Goal: Information Seeking & Learning: Find specific page/section

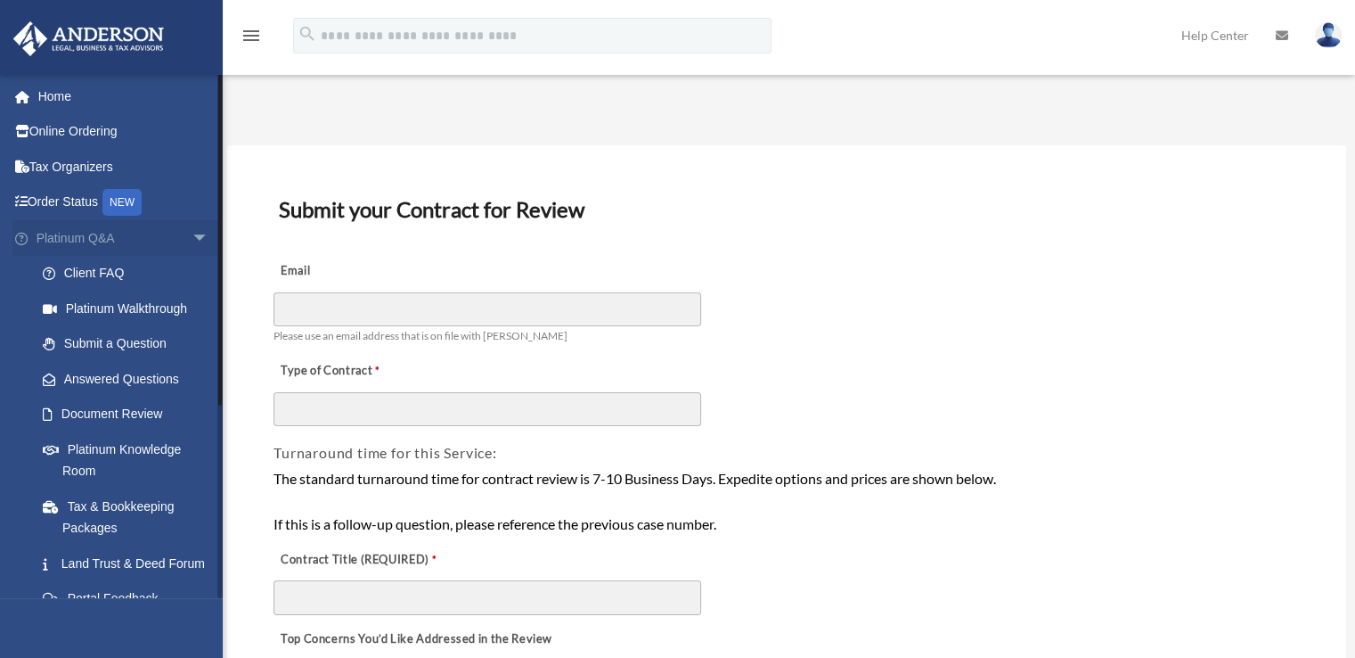
click at [192, 229] on span "arrow_drop_down" at bounding box center [210, 238] width 36 height 37
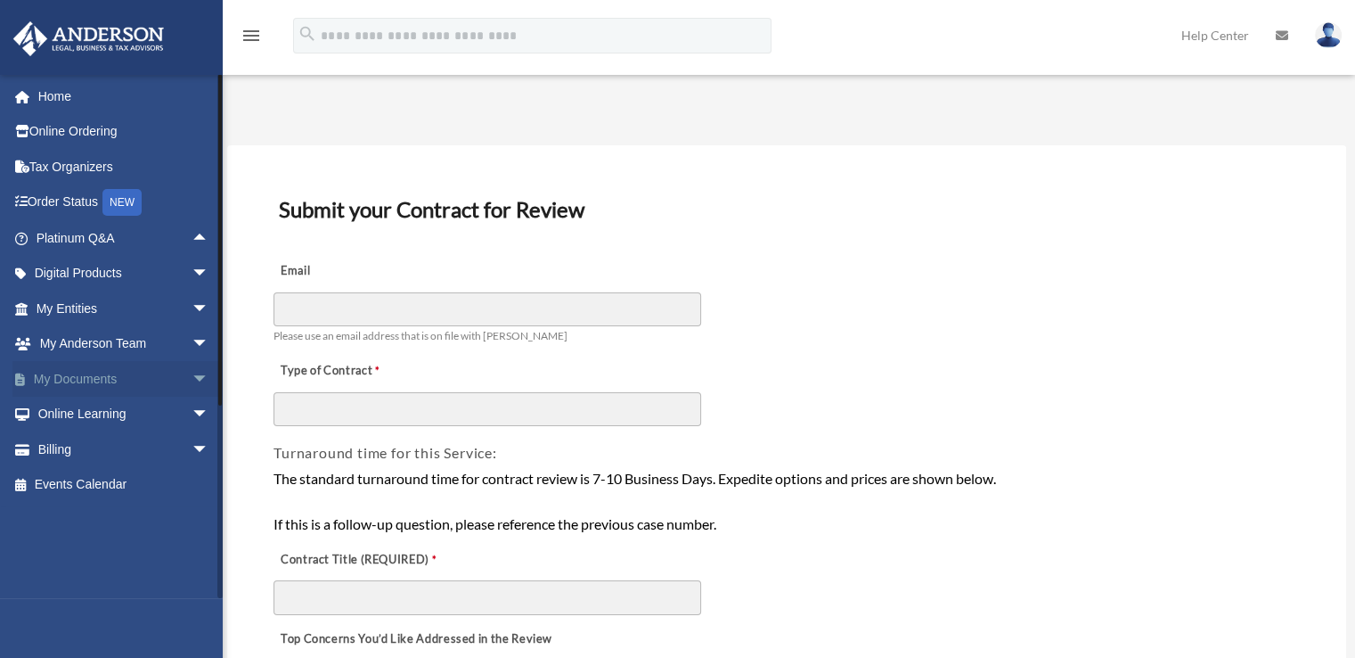
click at [192, 381] on span "arrow_drop_down" at bounding box center [210, 379] width 36 height 37
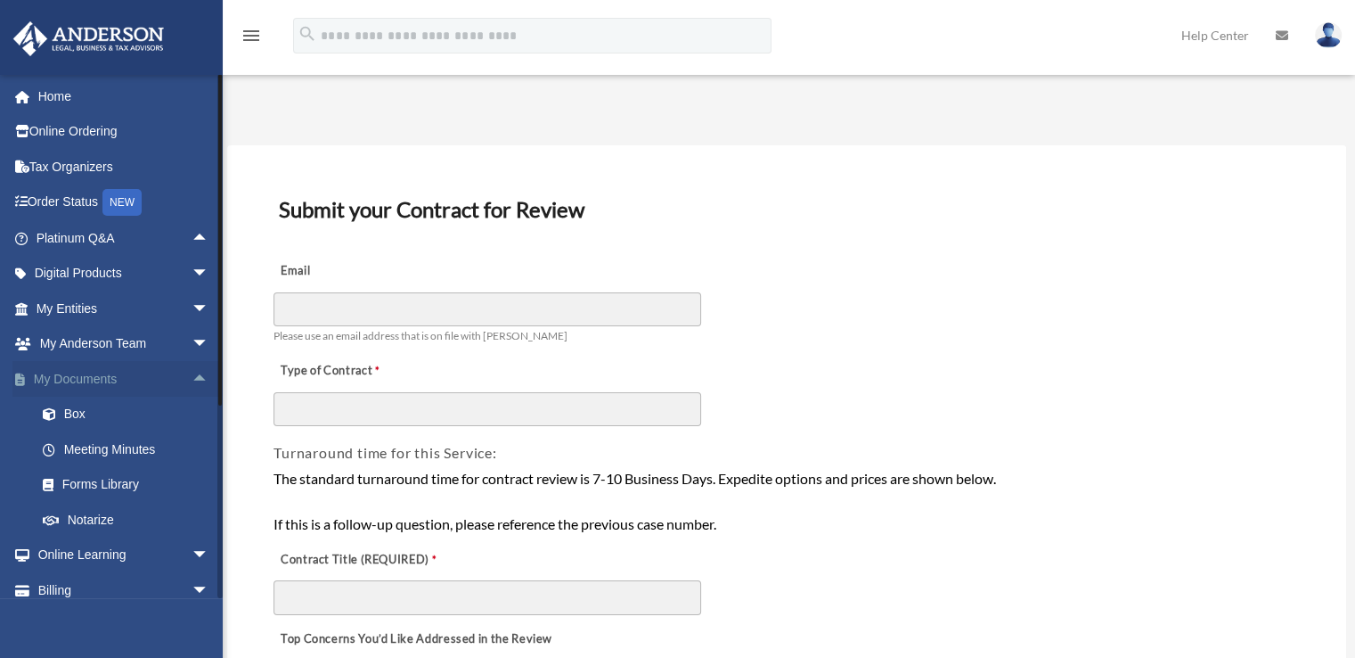
scroll to position [49, 0]
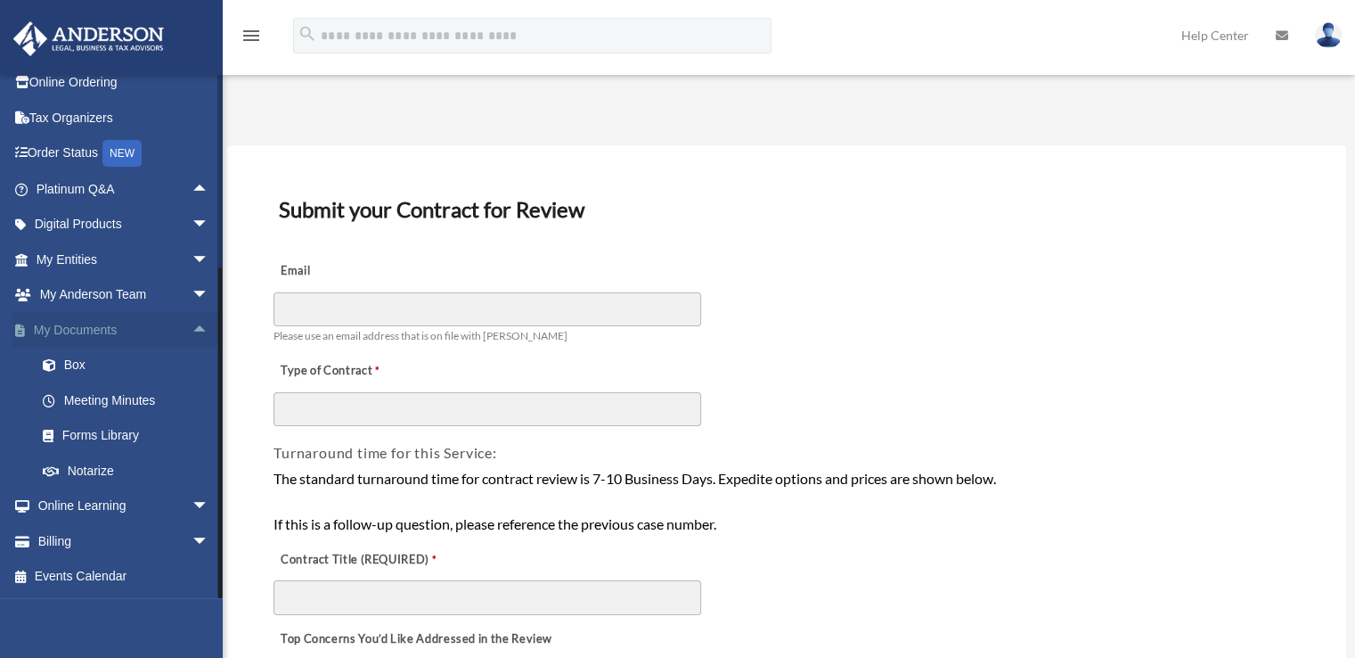
click at [193, 327] on span "arrow_drop_up" at bounding box center [210, 330] width 36 height 37
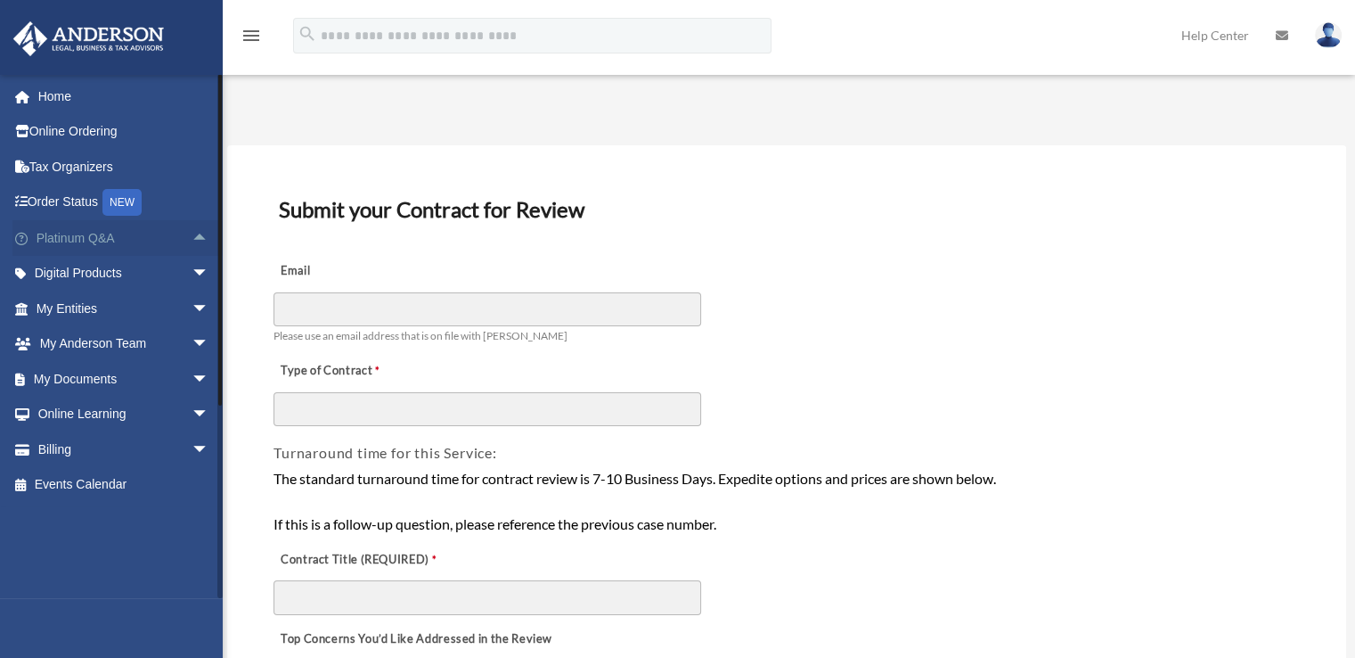
click at [192, 236] on span "arrow_drop_up" at bounding box center [210, 238] width 36 height 37
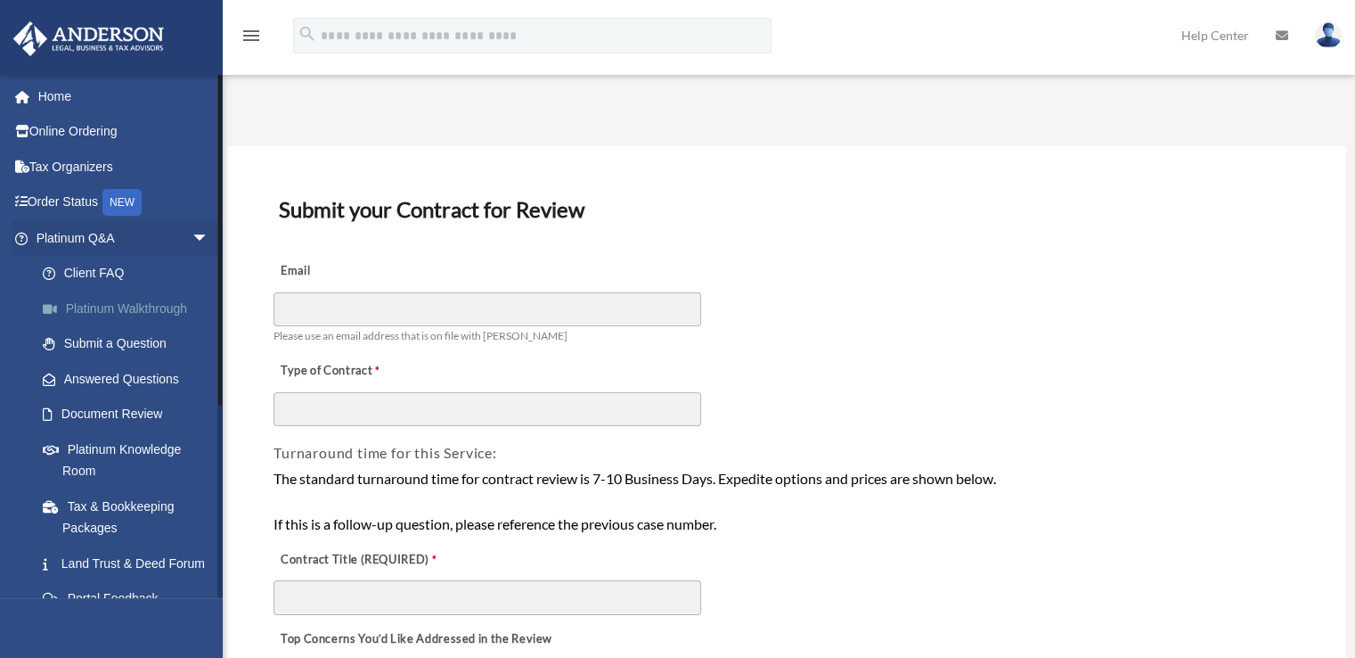
click at [143, 306] on link "Platinum Walkthrough" at bounding box center [130, 309] width 211 height 36
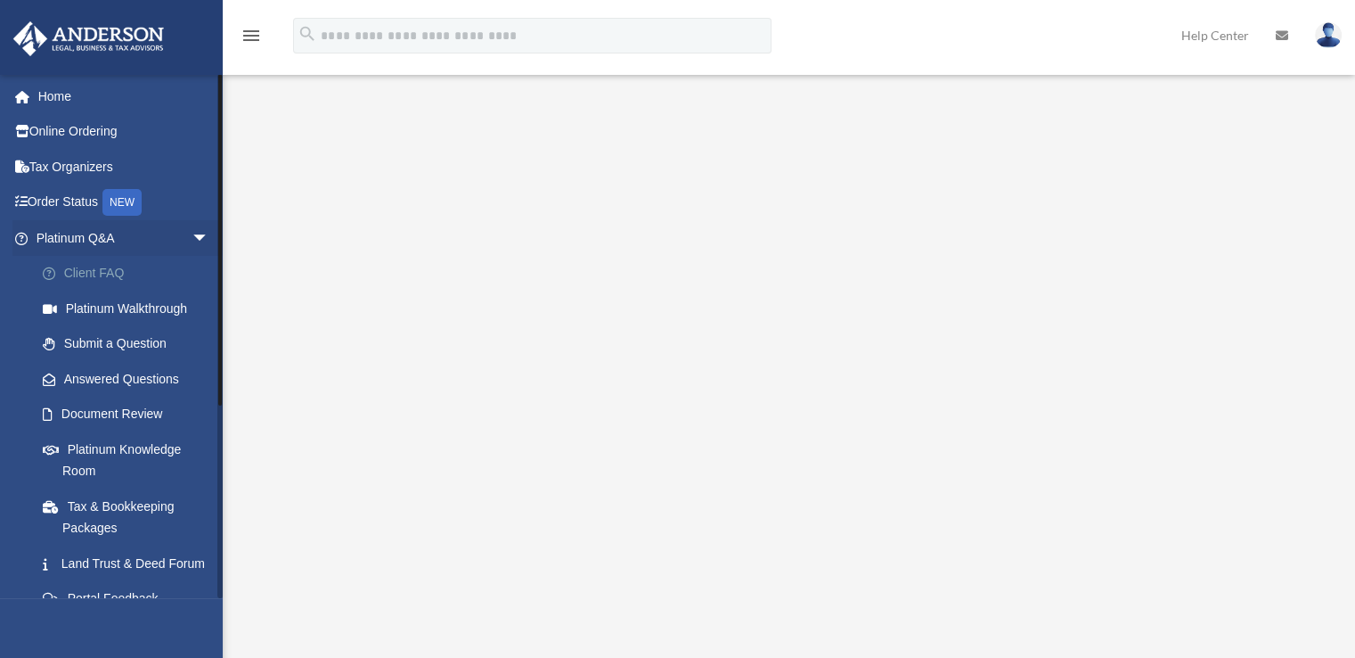
scroll to position [89, 0]
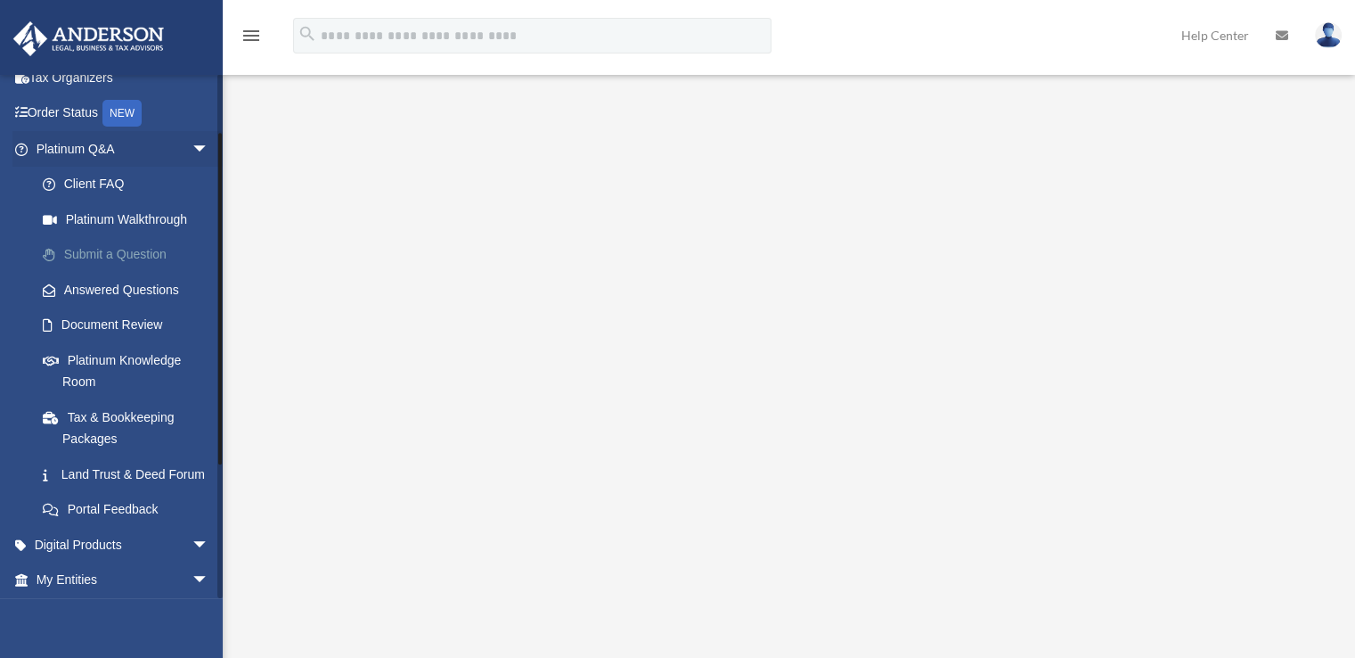
click at [132, 254] on link "Submit a Question" at bounding box center [130, 255] width 211 height 36
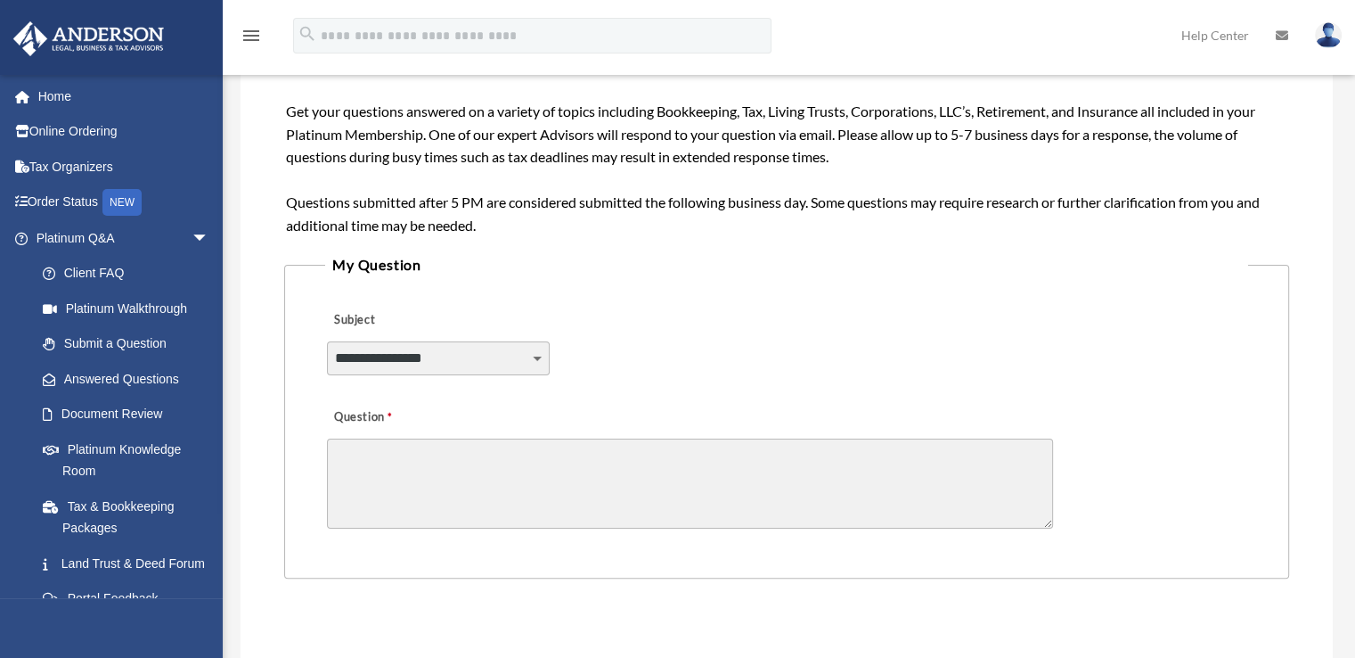
scroll to position [356, 0]
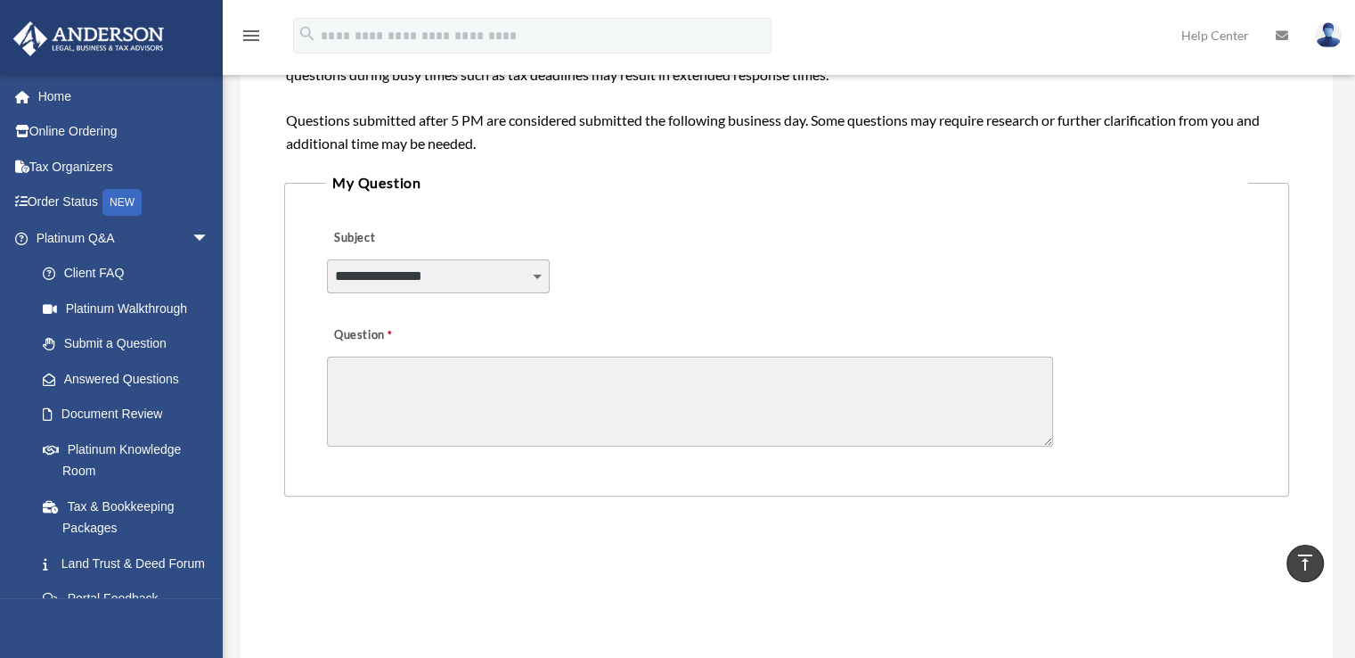
click at [427, 265] on select "**********" at bounding box center [438, 276] width 223 height 34
click at [613, 374] on textarea "Question" at bounding box center [690, 401] width 726 height 90
click at [153, 408] on link "Document Review" at bounding box center [130, 415] width 211 height 36
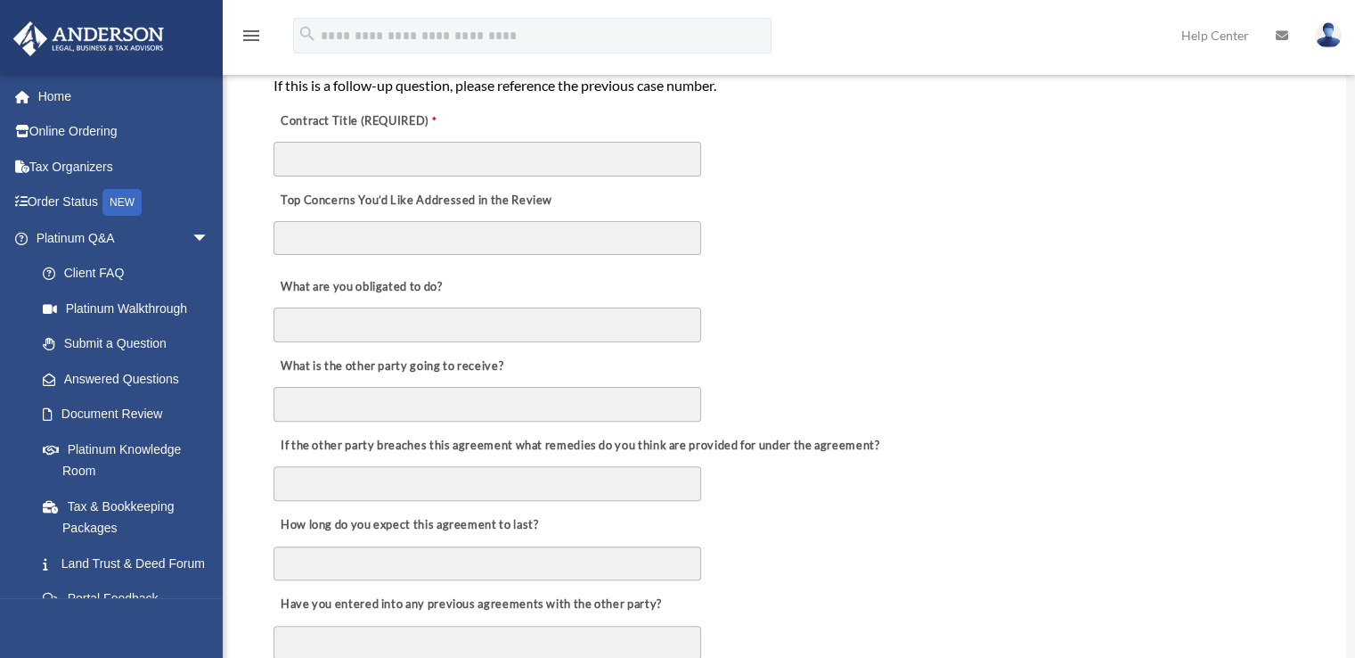
scroll to position [446, 0]
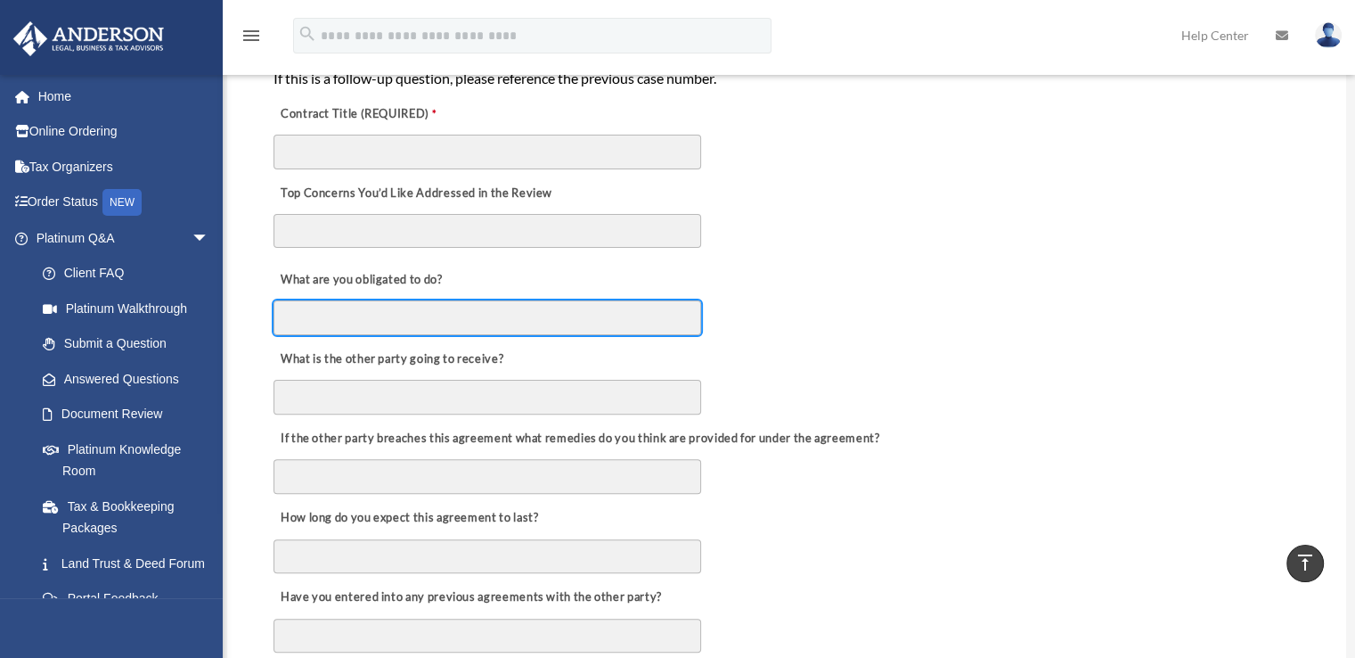
click at [356, 315] on input "What are you obligated to do?" at bounding box center [488, 317] width 428 height 34
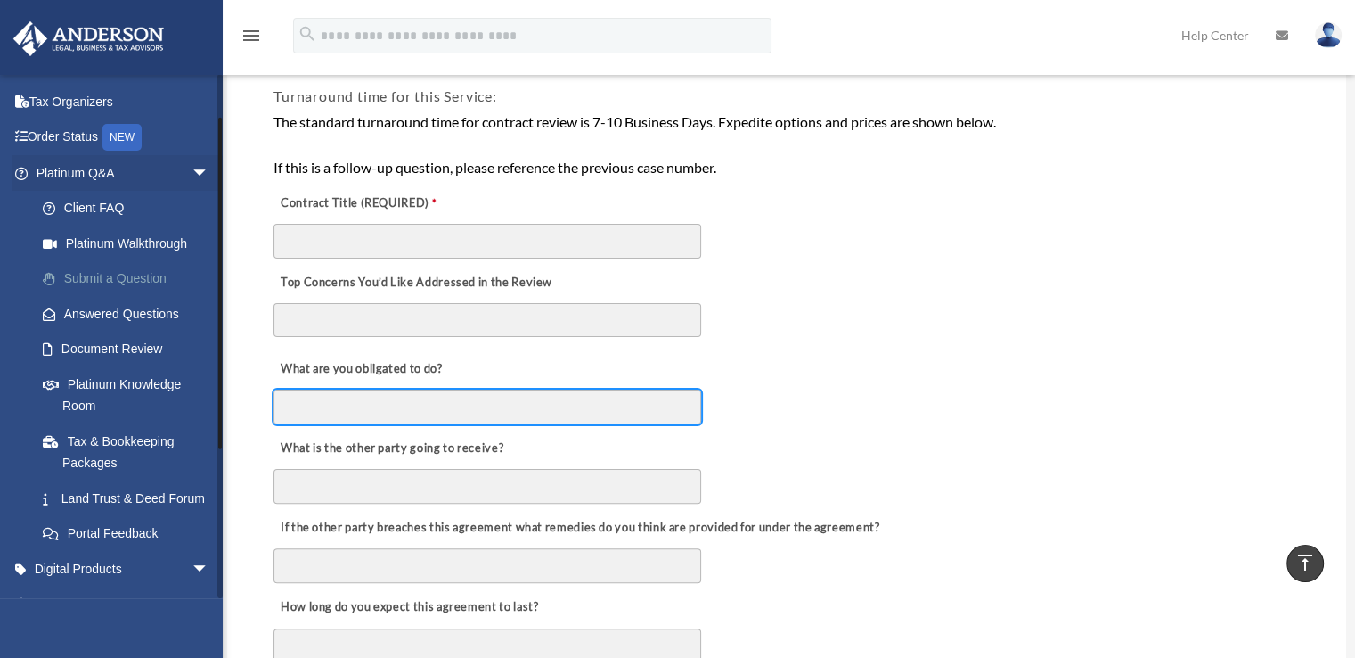
scroll to position [89, 0]
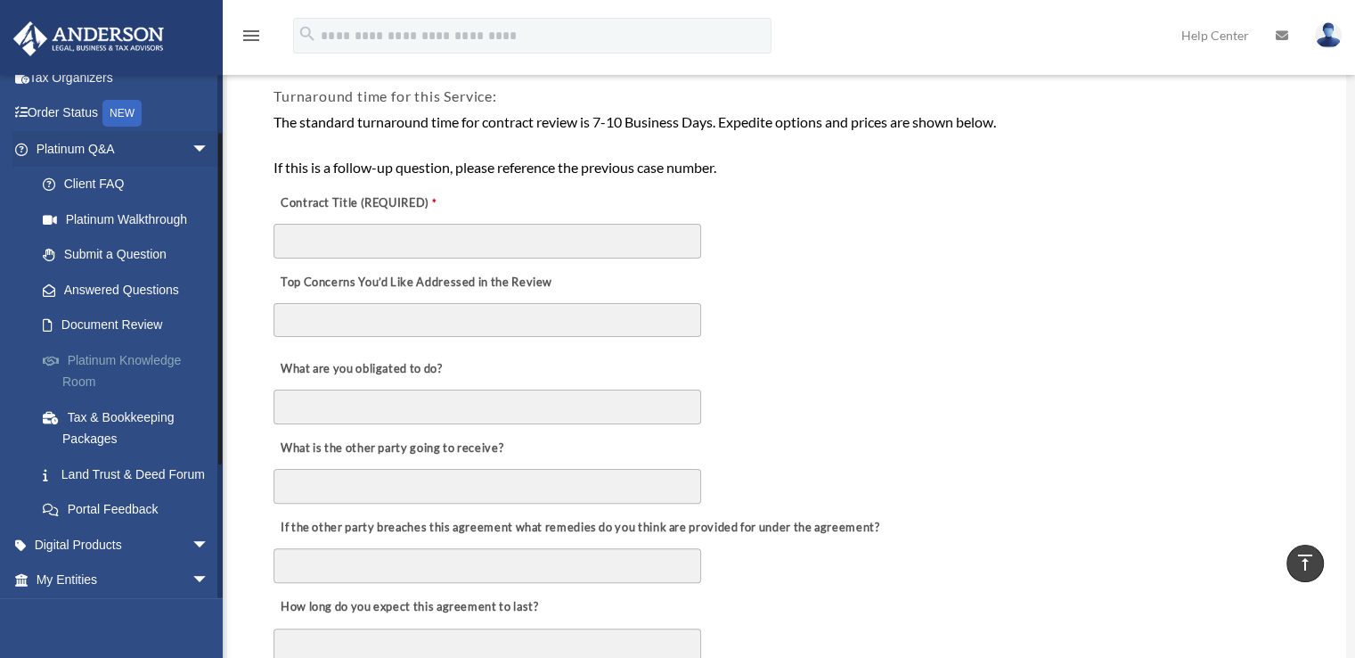
click at [126, 354] on link "Platinum Knowledge Room" at bounding box center [130, 370] width 211 height 57
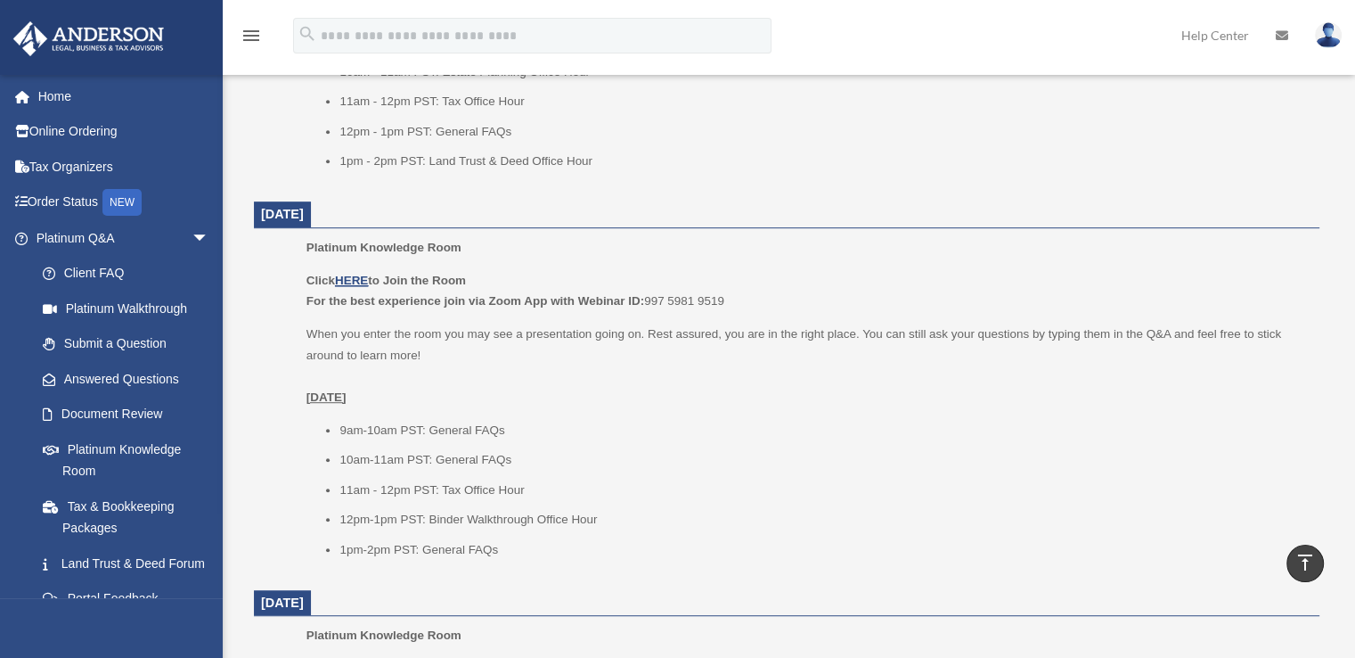
scroll to position [1337, 0]
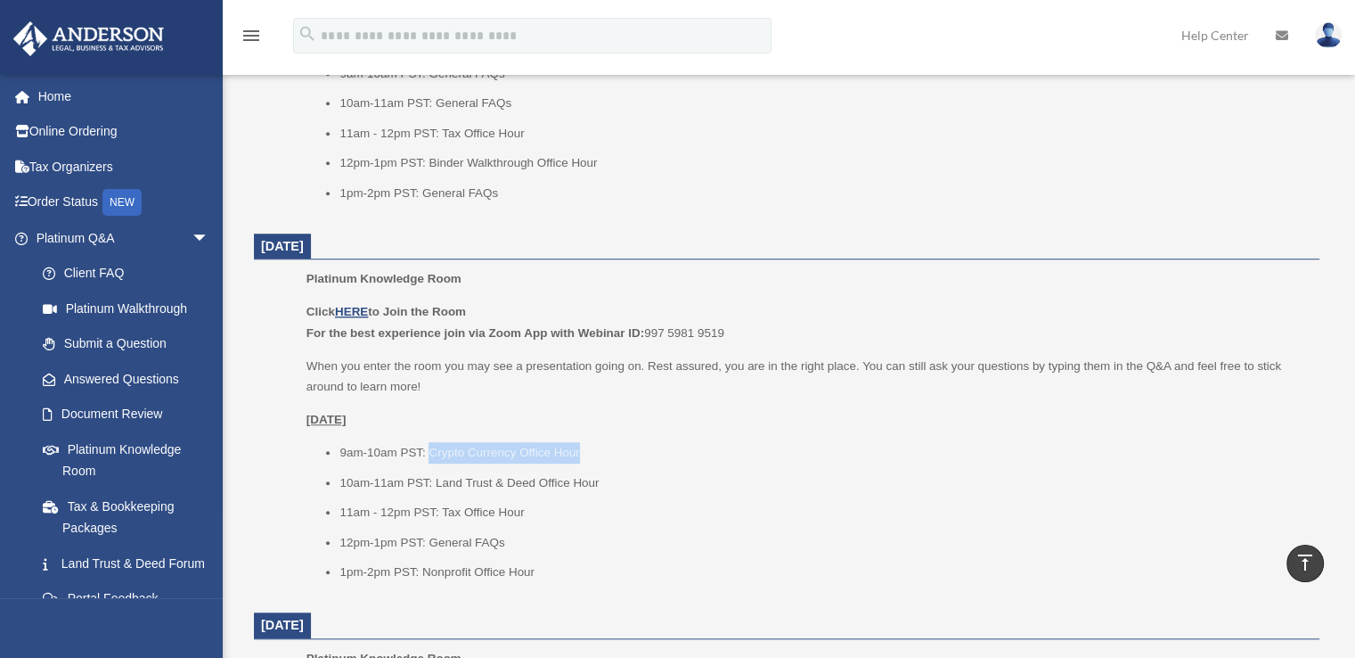
drag, startPoint x: 428, startPoint y: 456, endPoint x: 620, endPoint y: 457, distance: 192.5
click at [620, 457] on li "9am-10am PST: Crypto Currency Office Hour" at bounding box center [824, 452] width 968 height 21
click at [514, 474] on li "10am-11am PST: Land Trust & Deed Office Hour" at bounding box center [824, 482] width 968 height 21
drag, startPoint x: 444, startPoint y: 446, endPoint x: 597, endPoint y: 446, distance: 153.3
click at [597, 446] on li "9am-10am PST: Crypto Currency Office Hour" at bounding box center [824, 452] width 968 height 21
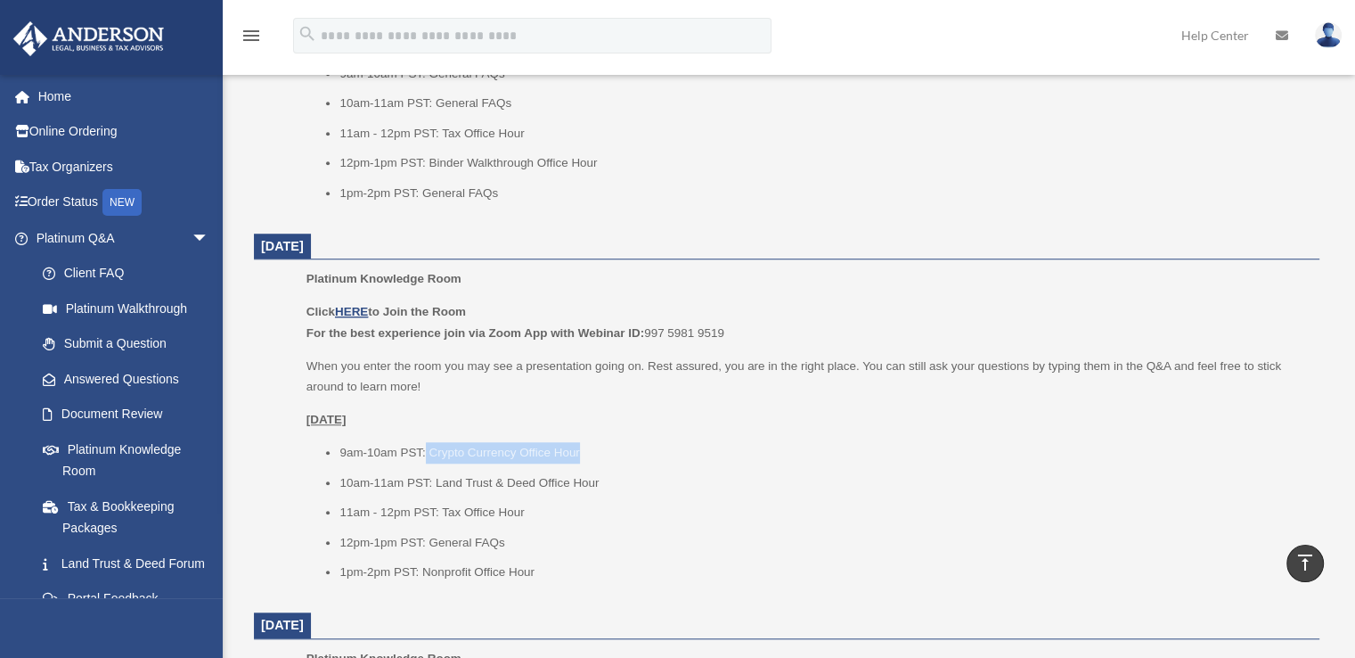
drag, startPoint x: 597, startPoint y: 446, endPoint x: 596, endPoint y: 464, distance: 17.8
click at [595, 446] on li "9am-10am PST: Crypto Currency Office Hour" at bounding box center [824, 452] width 968 height 21
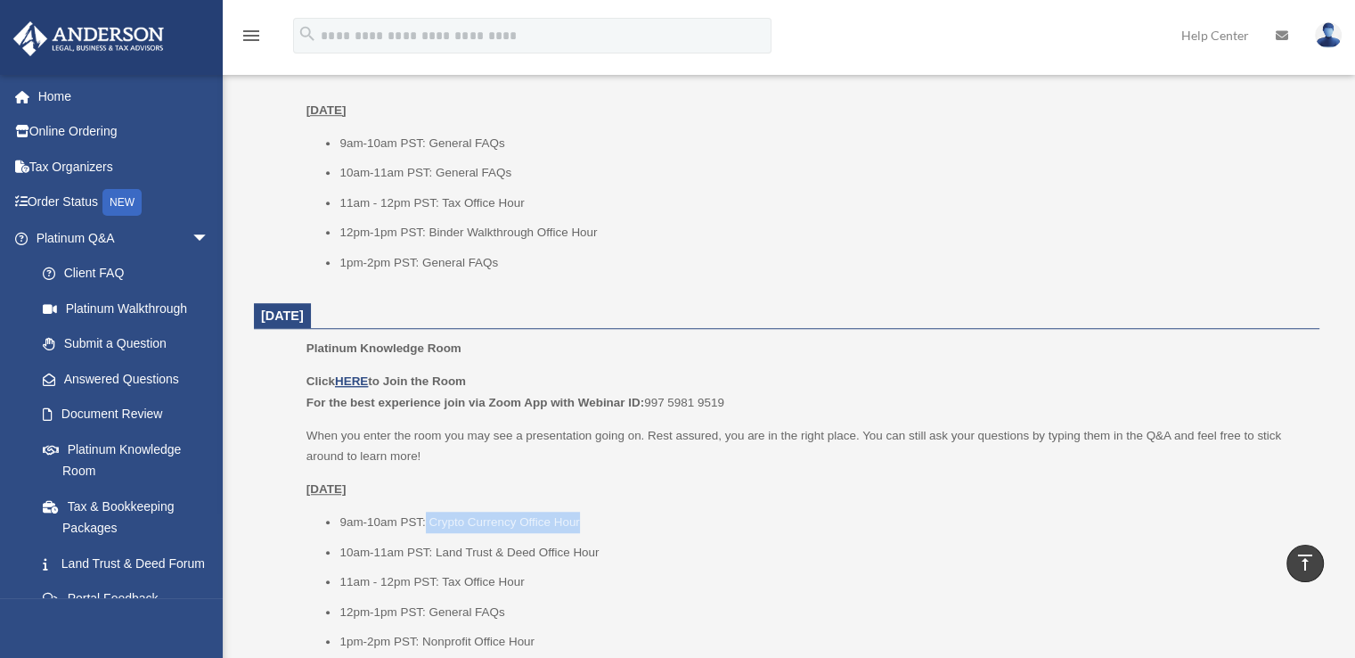
scroll to position [1158, 0]
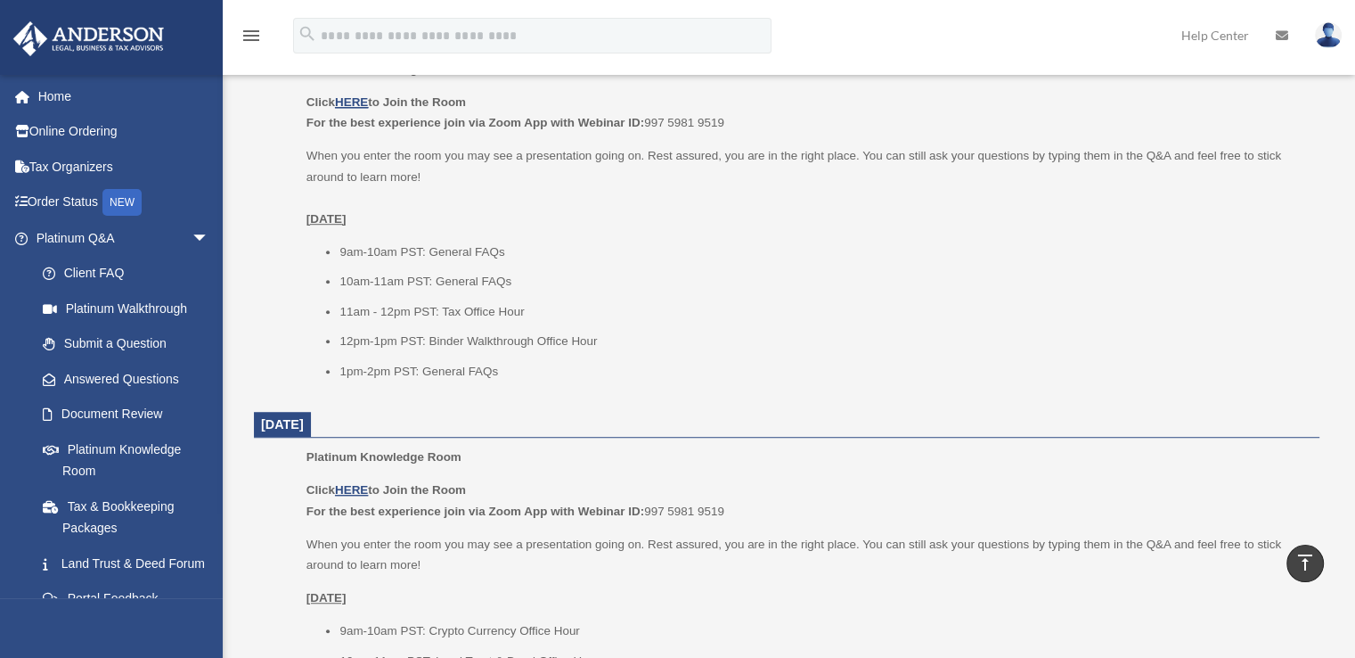
click at [520, 322] on ul "9am-10am PST: General FAQs 10am-11am PST: General FAQs 11am - 12pm PST: Tax Off…" at bounding box center [807, 311] width 1001 height 141
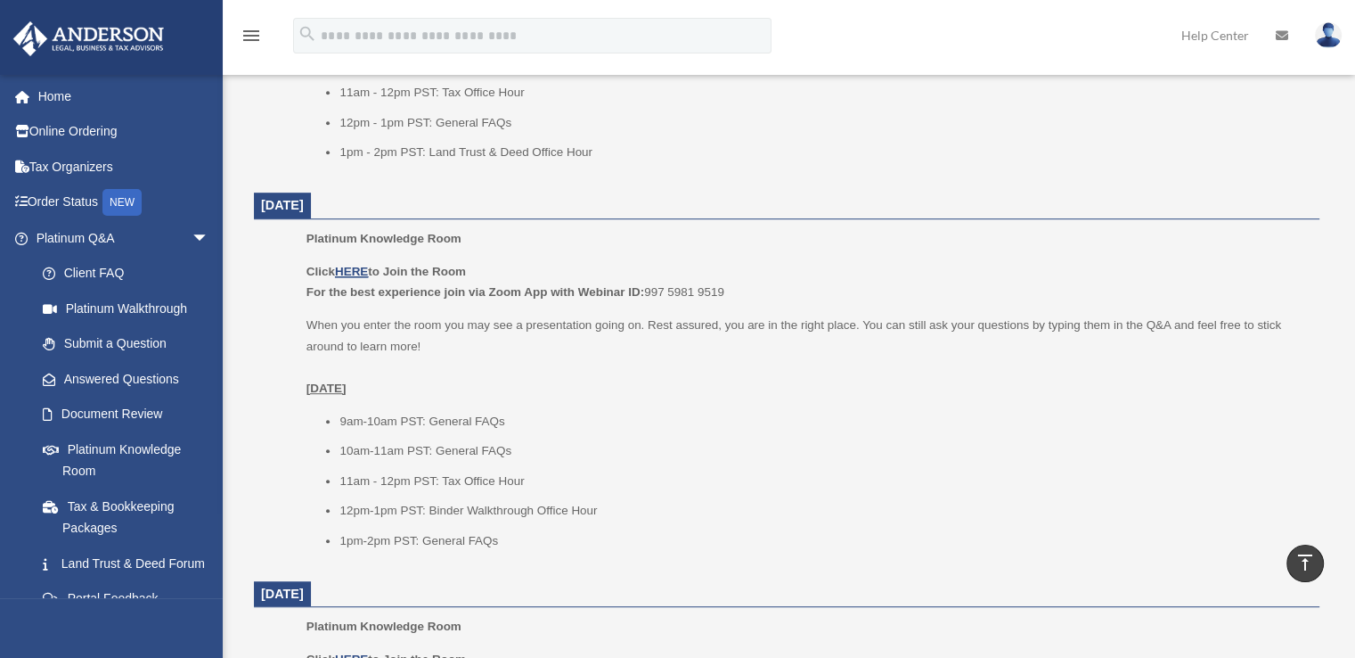
scroll to position [891, 0]
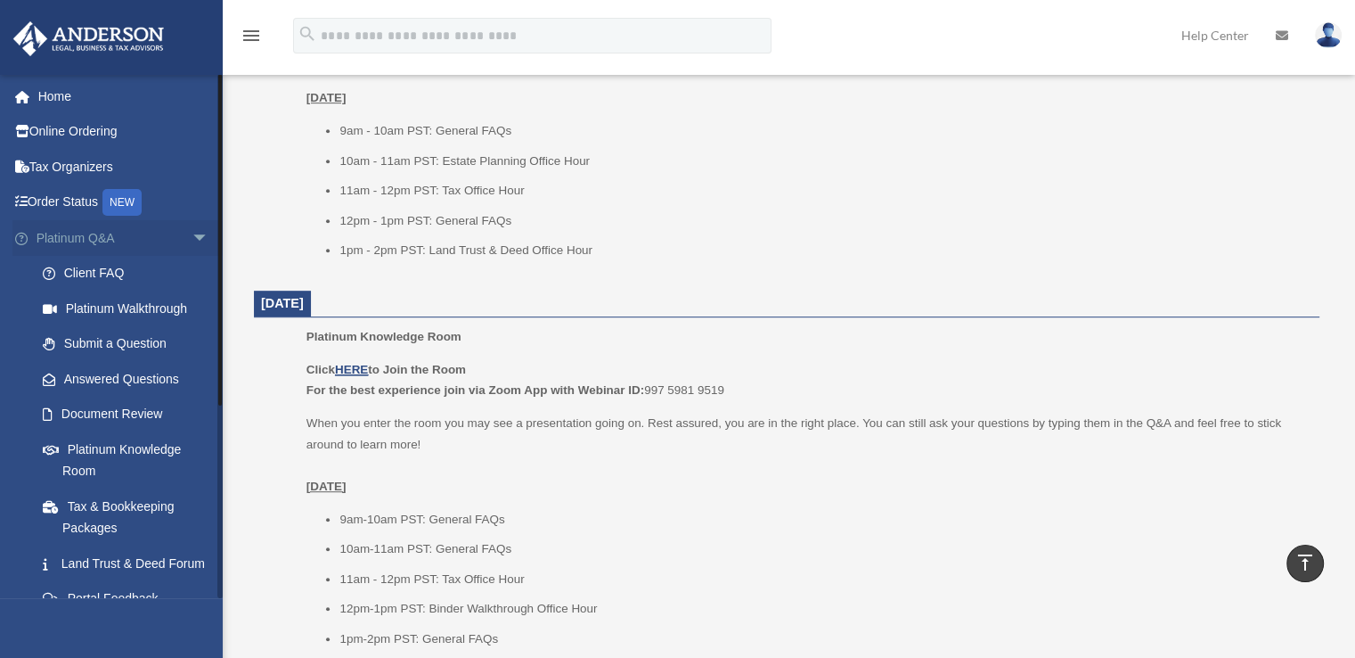
click at [192, 236] on span "arrow_drop_down" at bounding box center [210, 238] width 36 height 37
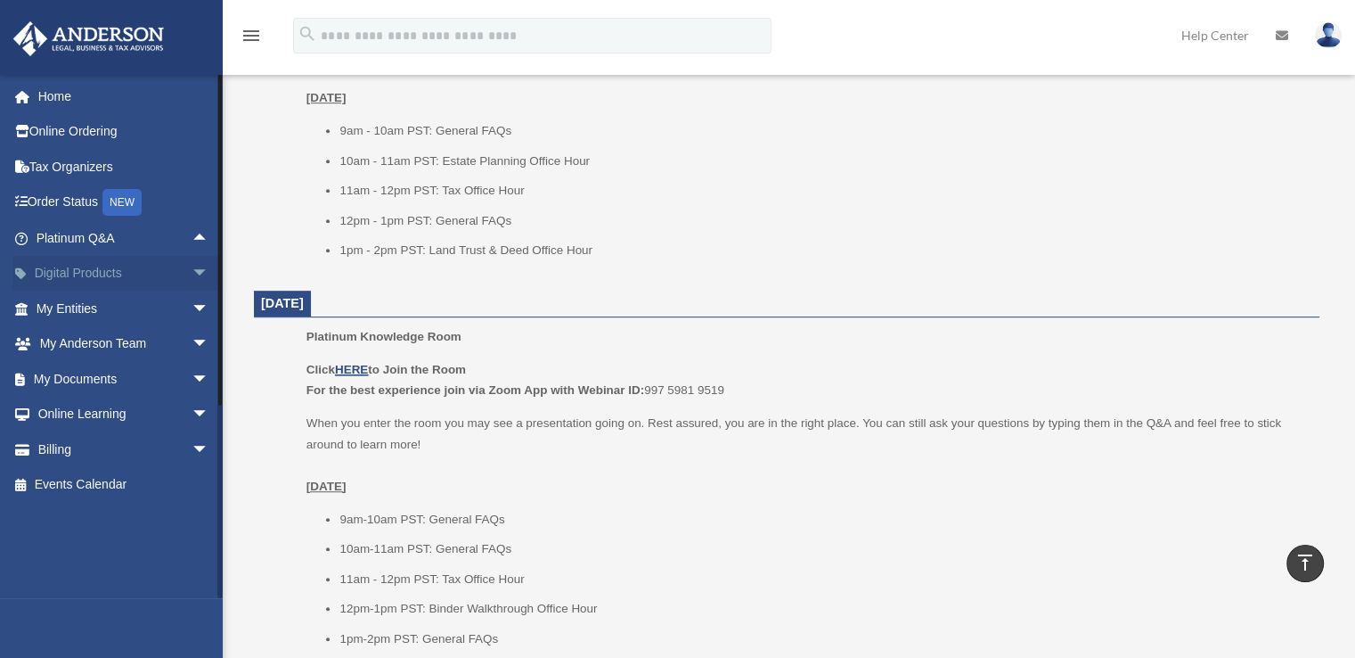
scroll to position [980, 0]
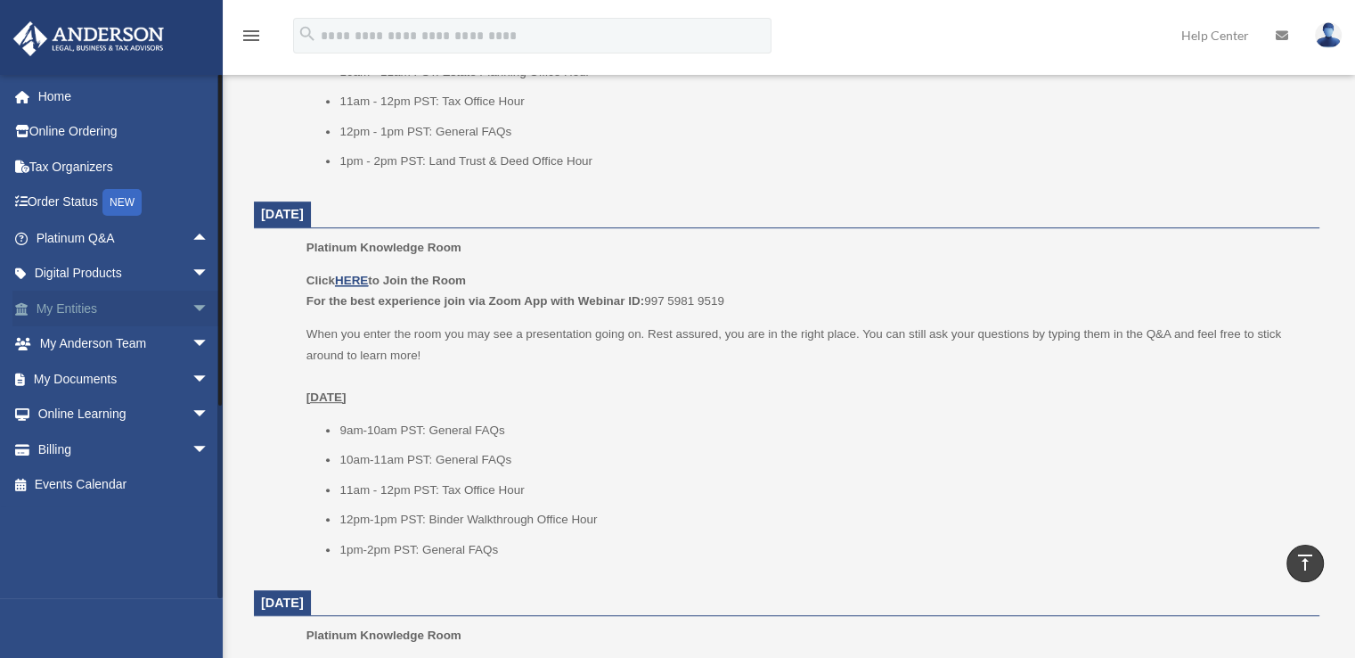
click at [192, 314] on span "arrow_drop_down" at bounding box center [210, 309] width 36 height 37
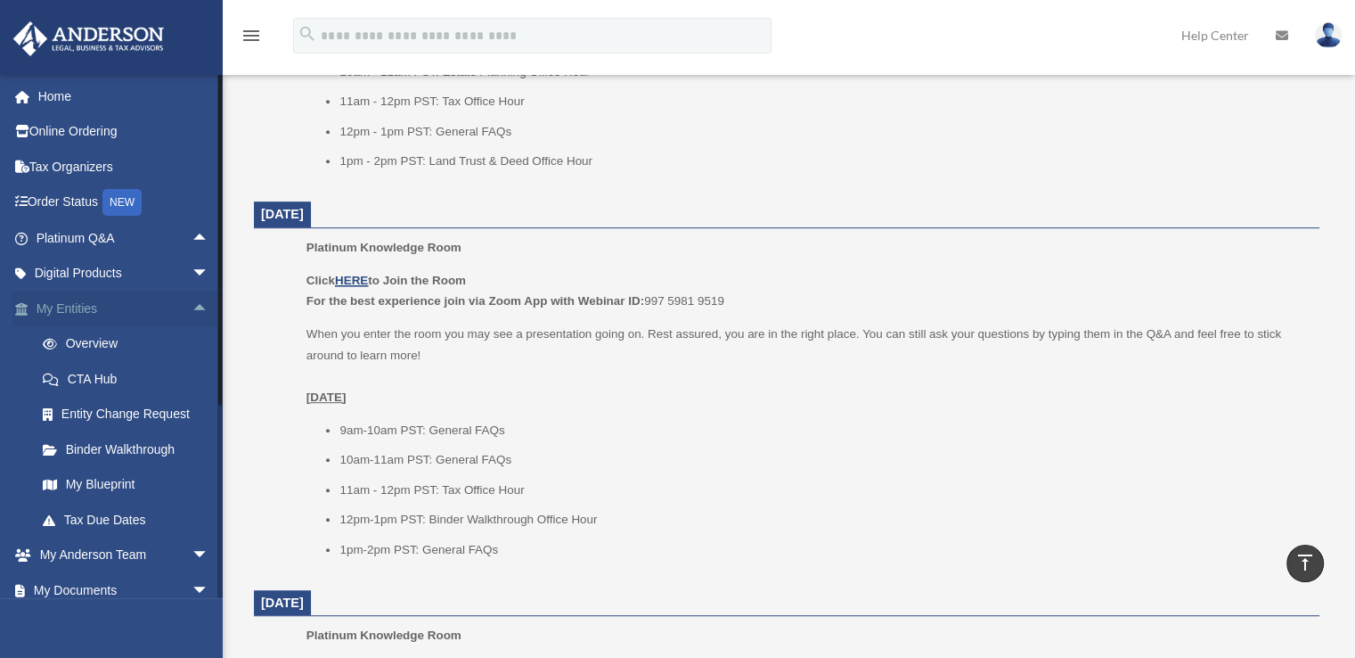
click at [192, 314] on span "arrow_drop_up" at bounding box center [210, 309] width 36 height 37
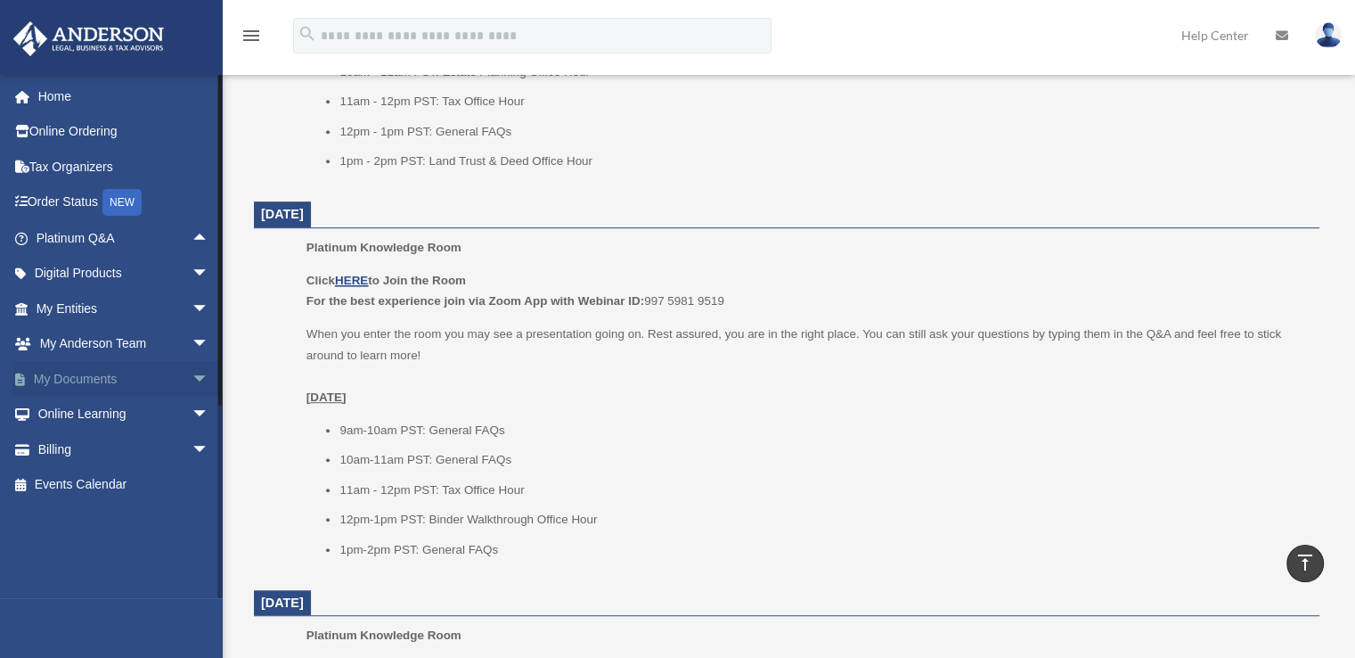
click at [192, 377] on span "arrow_drop_down" at bounding box center [210, 379] width 36 height 37
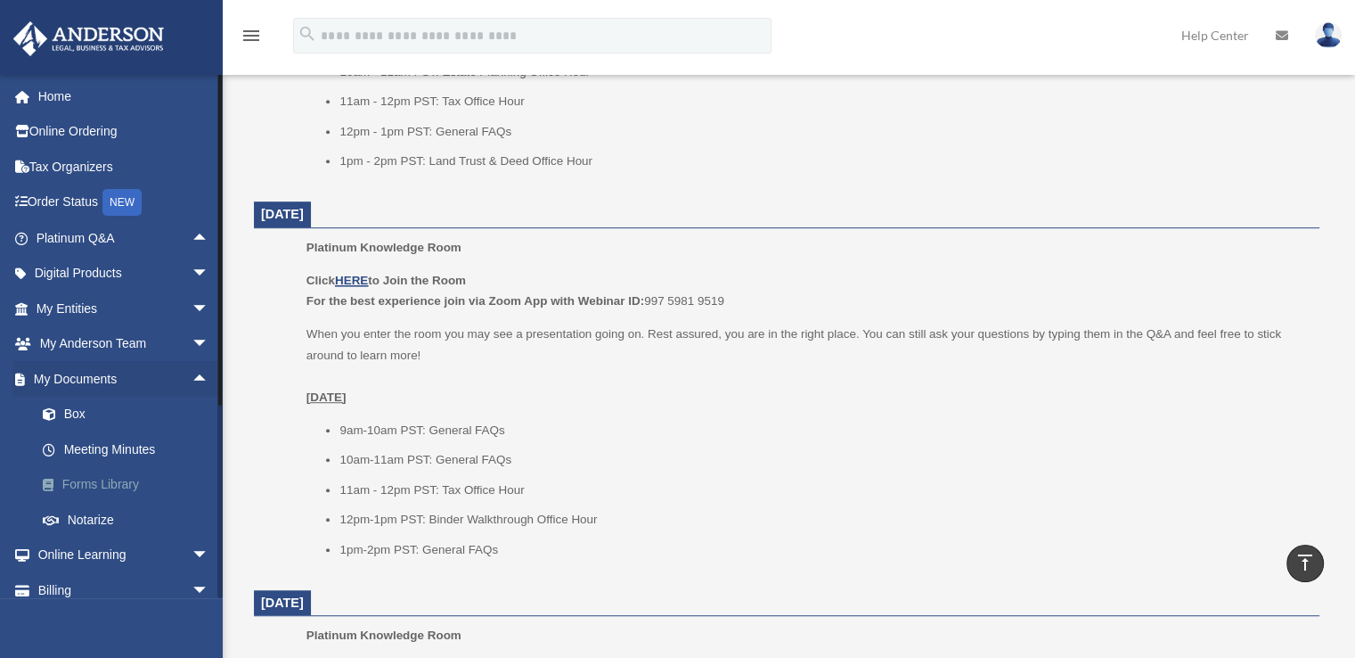
click at [110, 486] on link "Forms Library" at bounding box center [130, 485] width 211 height 36
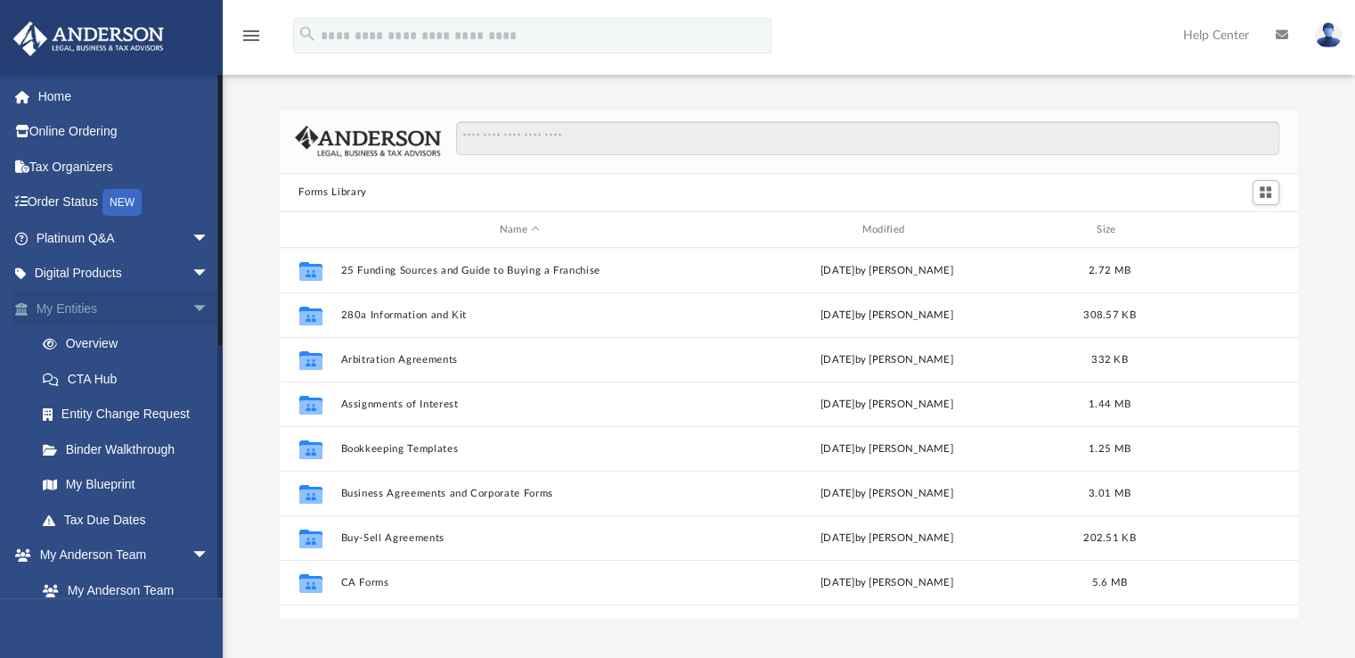
click at [192, 300] on span "arrow_drop_down" at bounding box center [210, 309] width 36 height 37
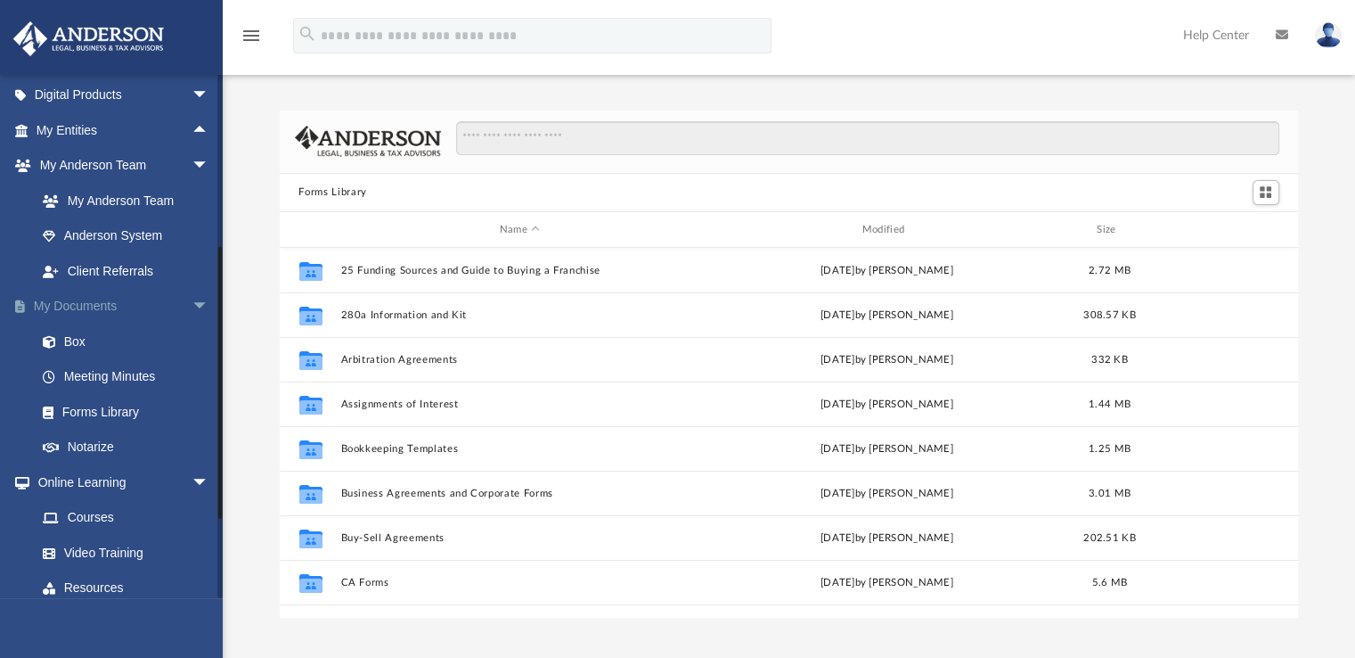
click at [192, 307] on span "arrow_drop_down" at bounding box center [210, 307] width 36 height 37
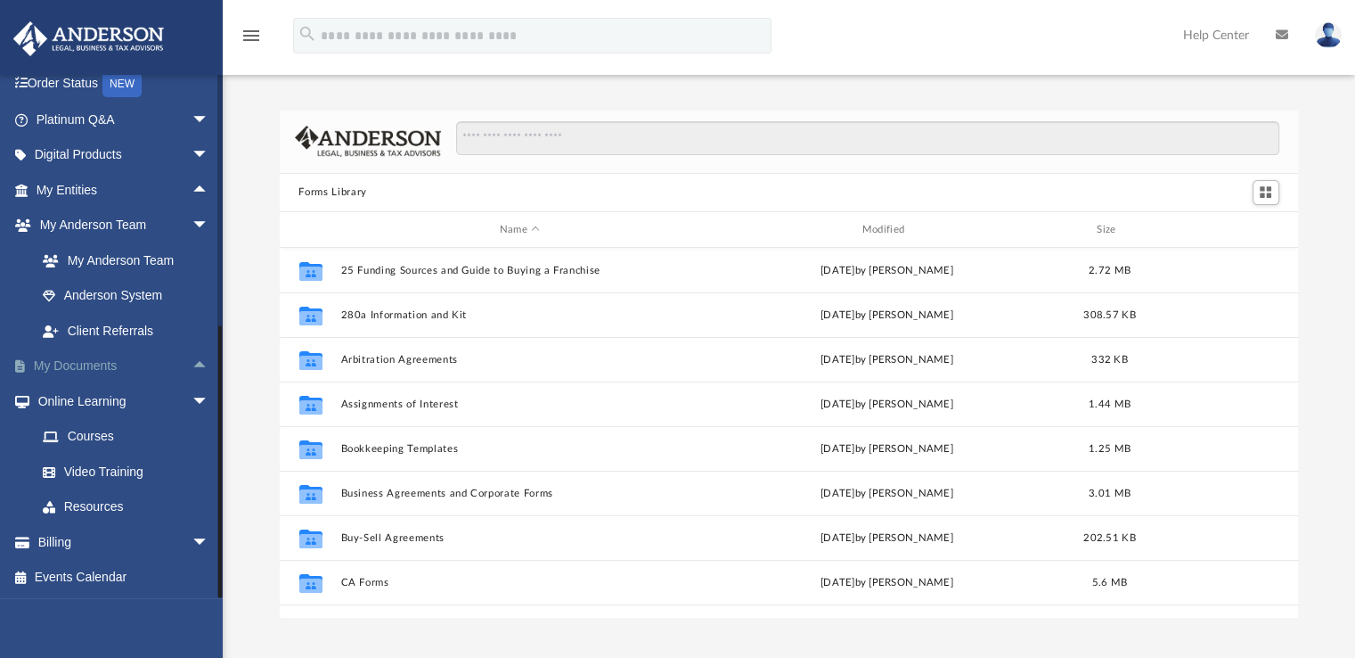
click at [192, 366] on span "arrow_drop_up" at bounding box center [210, 366] width 36 height 37
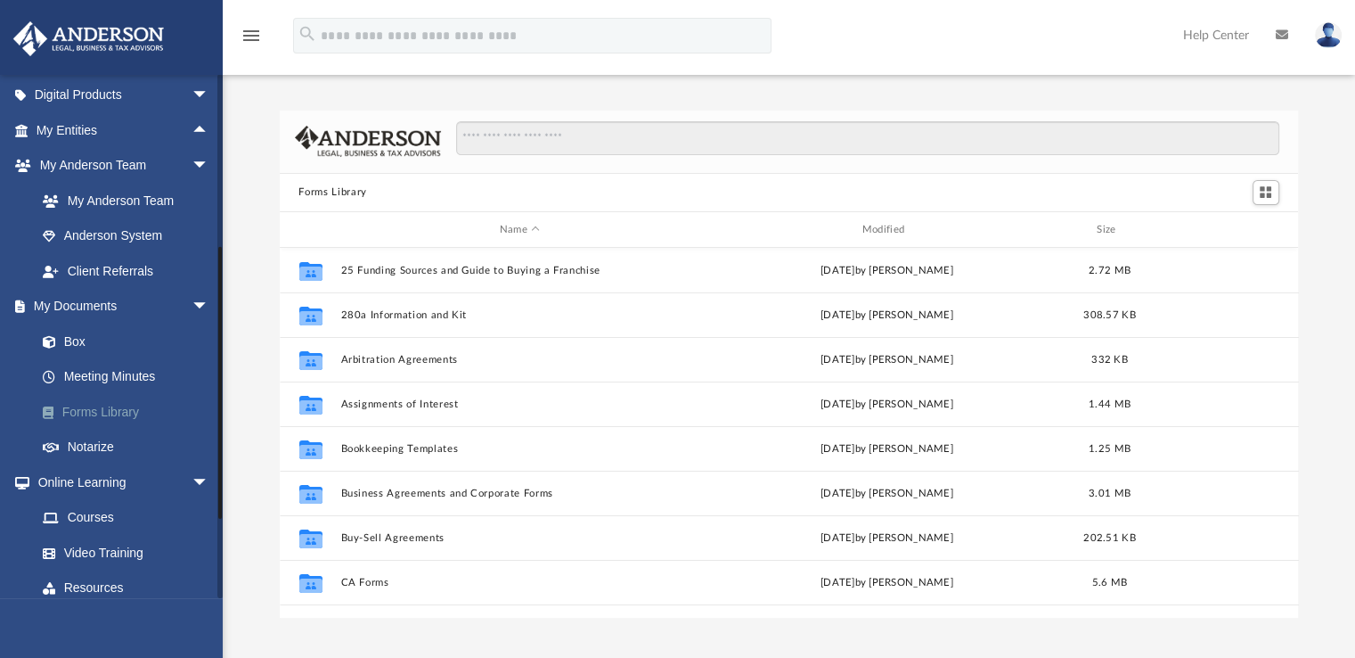
click at [111, 415] on link "Forms Library" at bounding box center [130, 412] width 211 height 36
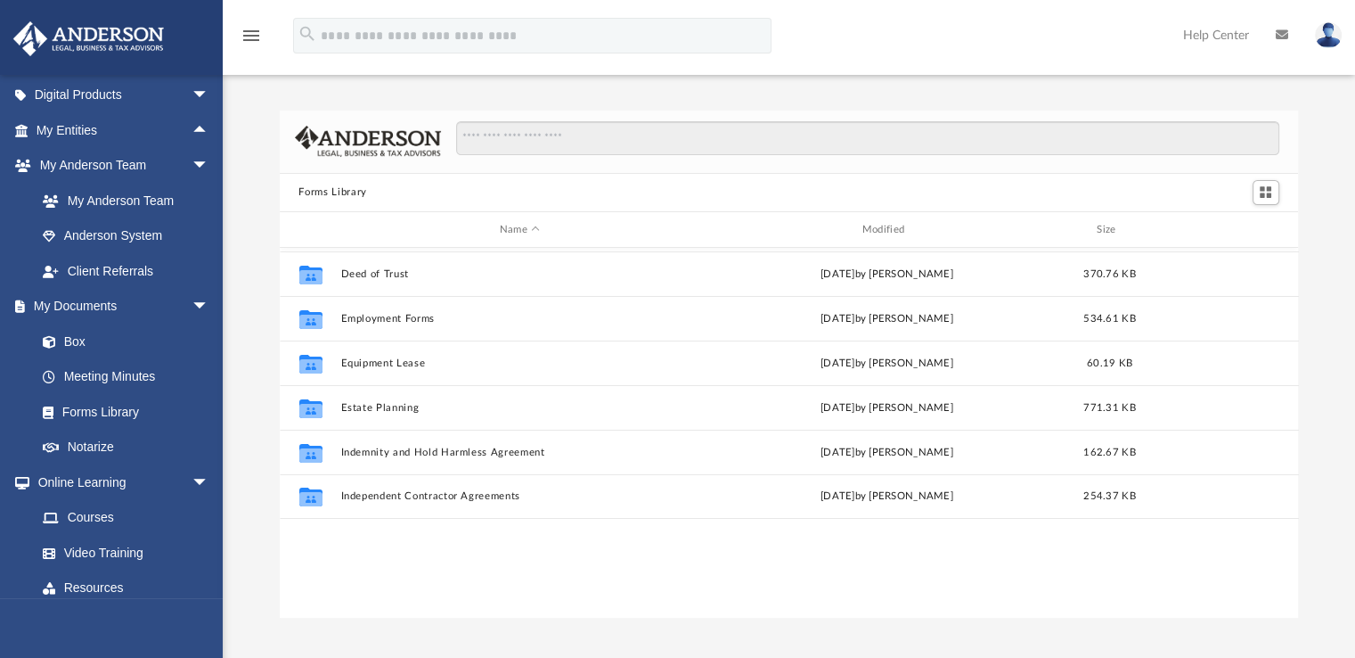
scroll to position [267, 0]
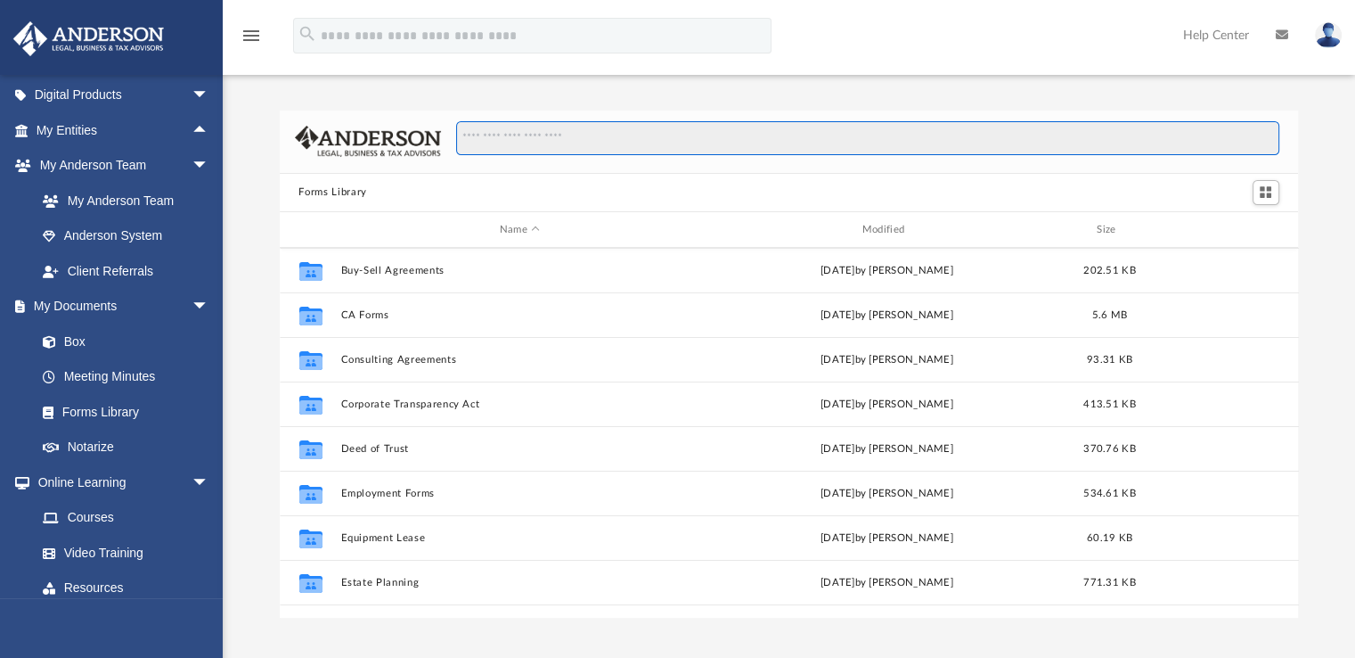
click at [499, 141] on input "Search files and folders" at bounding box center [867, 138] width 823 height 34
click at [258, 444] on div "Forms Library Name Modified Size Collaborated Folder 25 Funding Sources and Gui…" at bounding box center [789, 363] width 1133 height 507
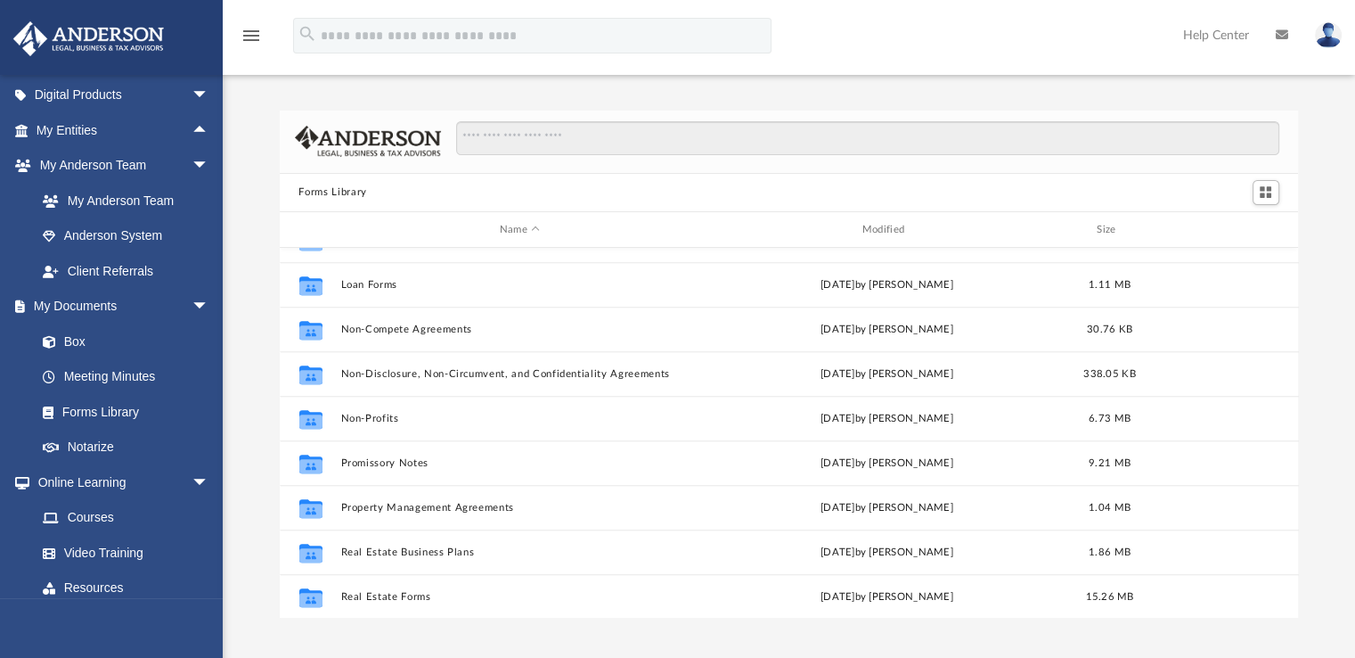
scroll to position [967, 0]
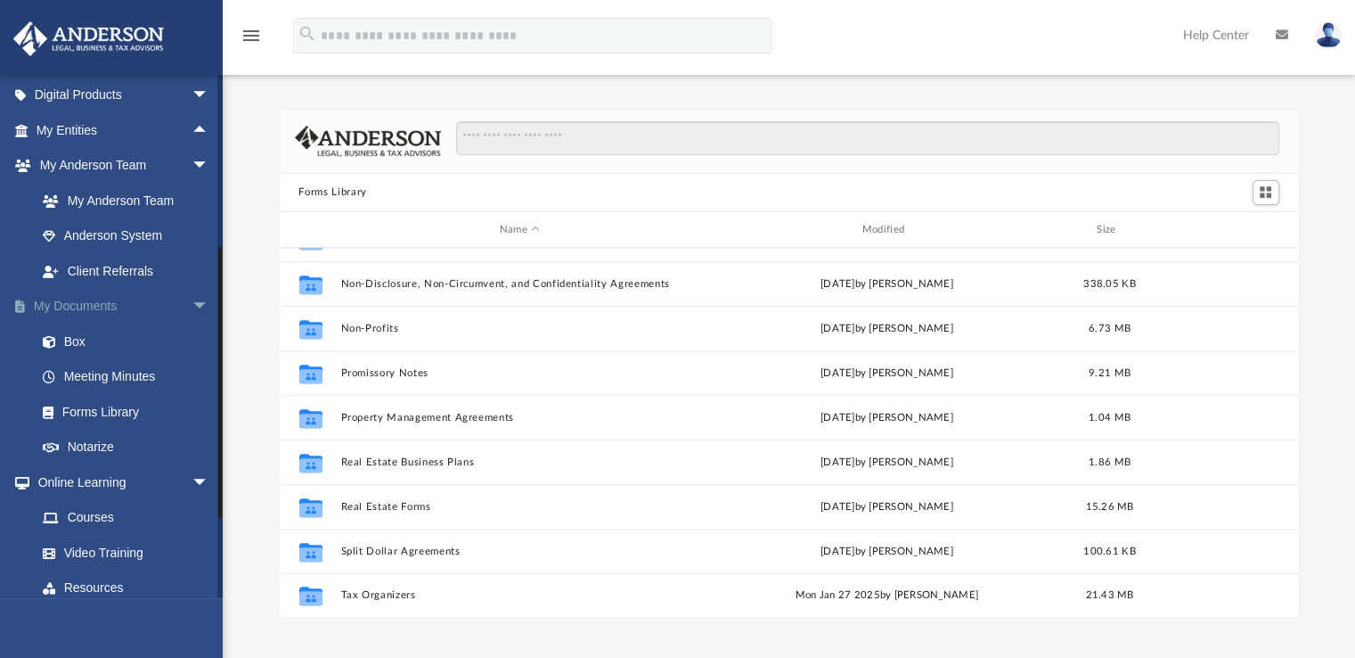
click at [196, 296] on span "arrow_drop_down" at bounding box center [210, 307] width 36 height 37
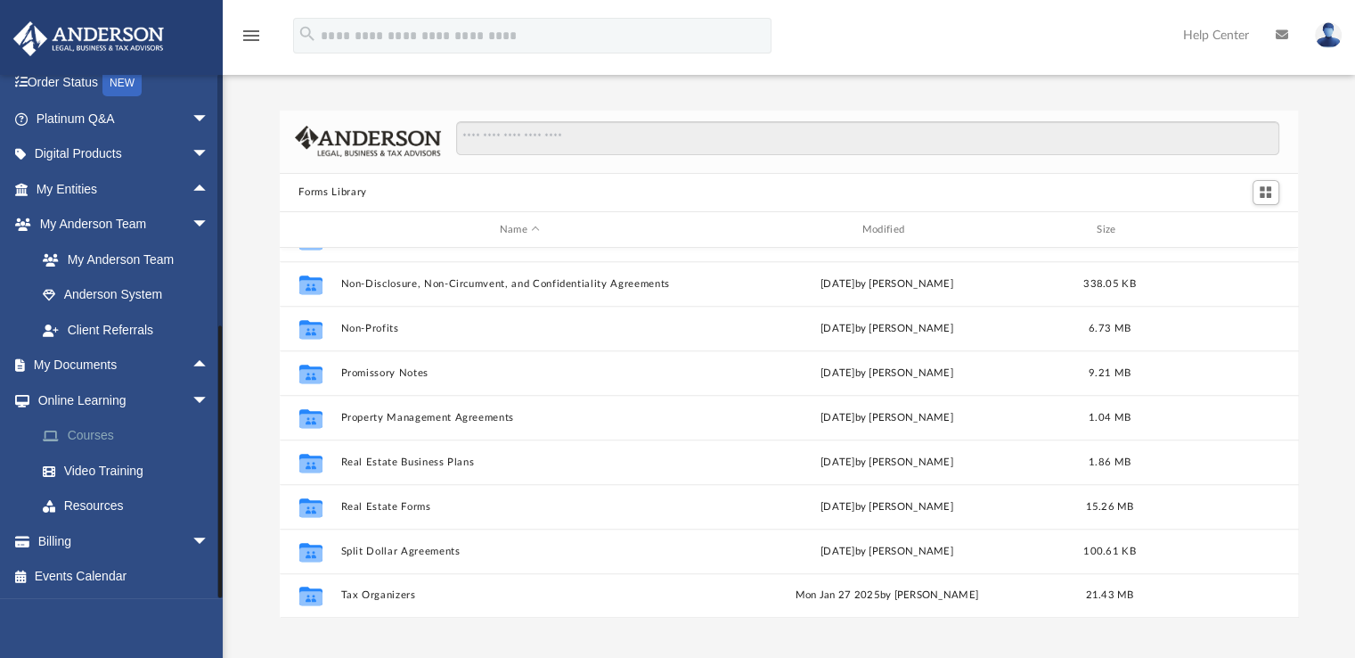
scroll to position [119, 0]
click at [192, 536] on span "arrow_drop_down" at bounding box center [210, 542] width 36 height 37
click at [192, 393] on span "arrow_drop_down" at bounding box center [210, 401] width 36 height 37
click at [195, 430] on span "arrow_drop_up" at bounding box center [210, 437] width 36 height 37
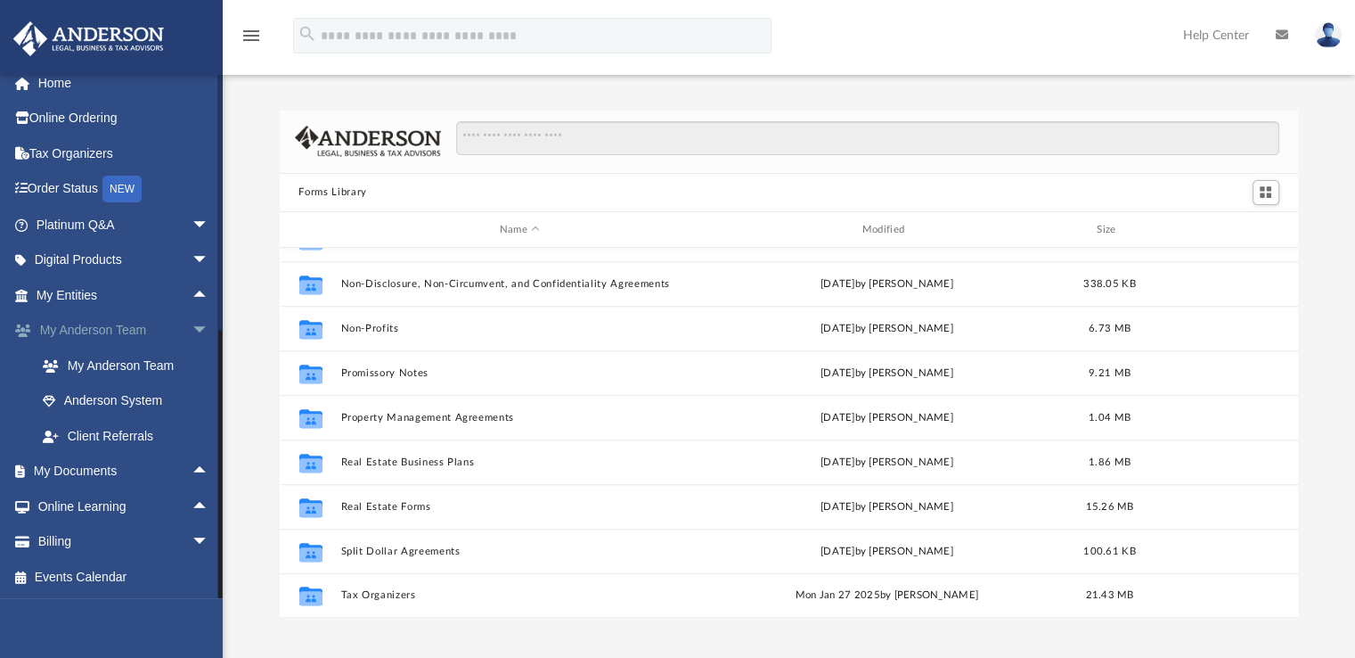
click at [192, 326] on span "arrow_drop_down" at bounding box center [210, 331] width 36 height 37
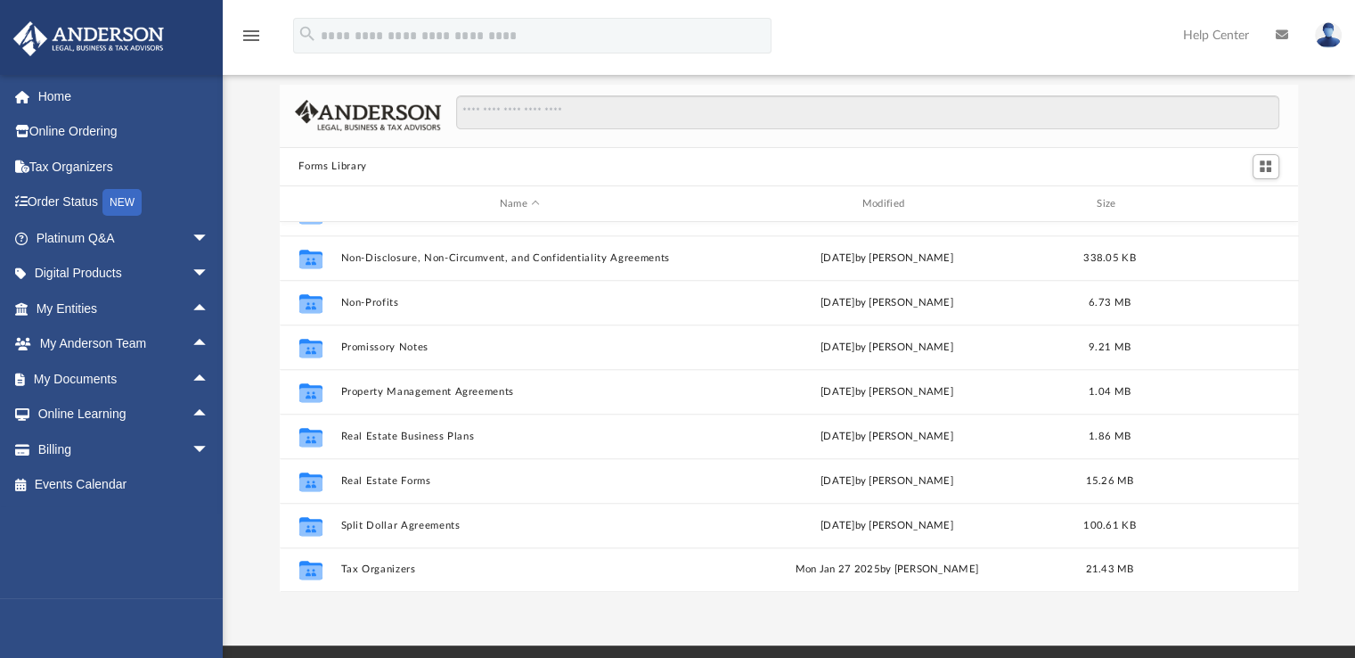
scroll to position [0, 0]
